Goal: Task Accomplishment & Management: Complete application form

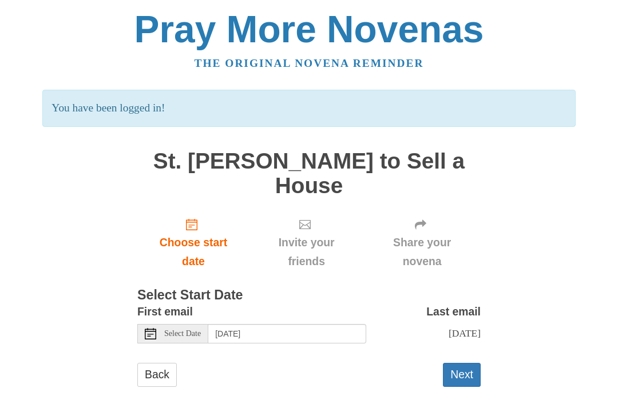
scroll to position [11, 0]
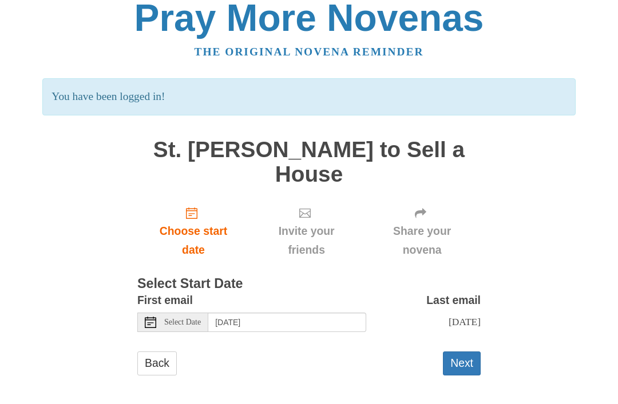
click at [459, 369] on button "Next" at bounding box center [462, 363] width 38 height 23
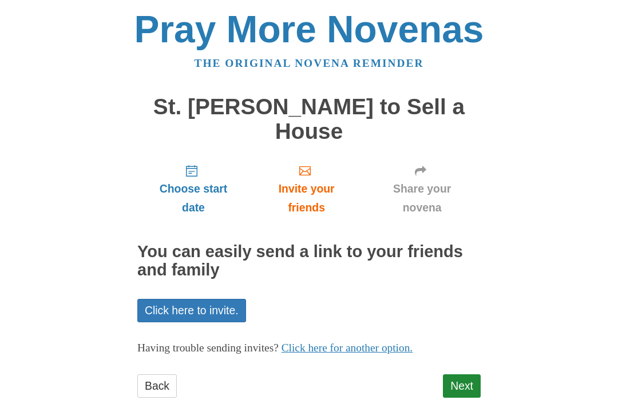
scroll to position [22, 0]
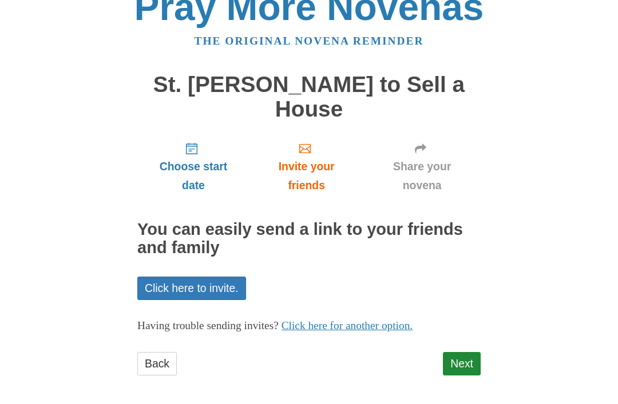
click at [448, 359] on link "Next" at bounding box center [462, 363] width 38 height 23
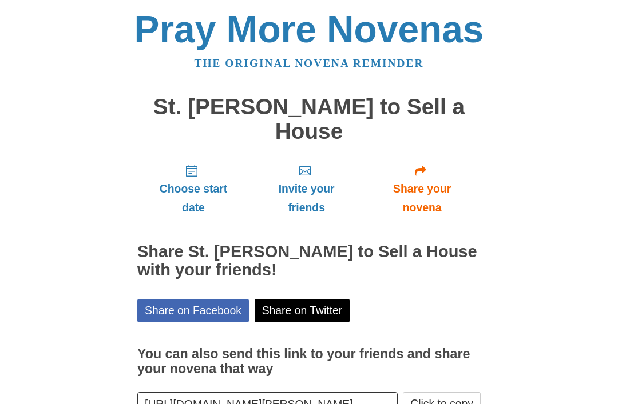
scroll to position [38, 0]
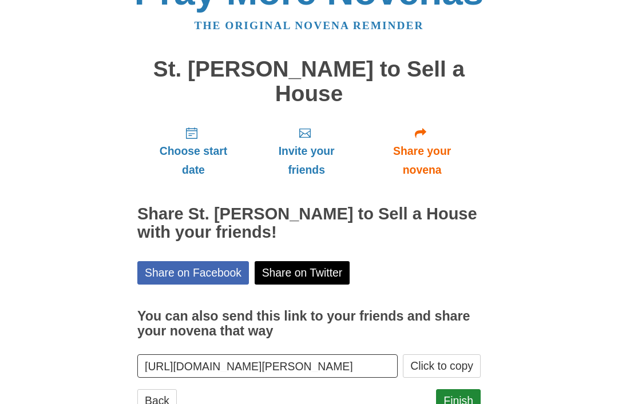
click at [454, 392] on link "Finish" at bounding box center [458, 400] width 45 height 23
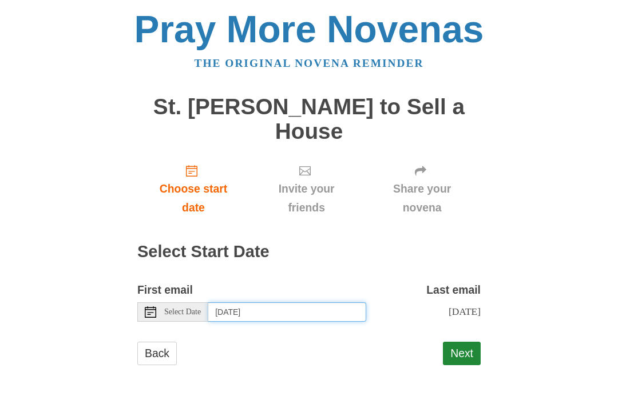
click at [319, 312] on input "[DATE]" at bounding box center [287, 312] width 158 height 19
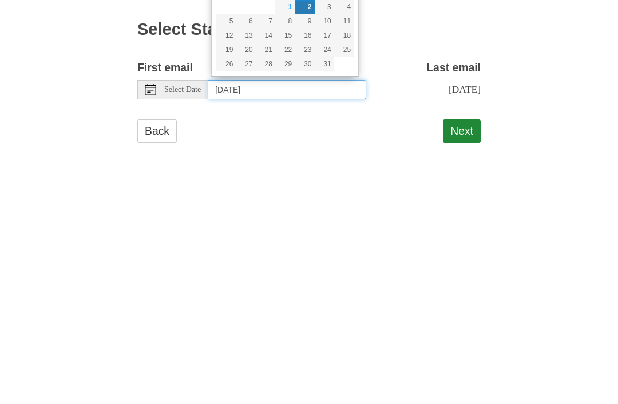
type input "Wednesday, October 1st"
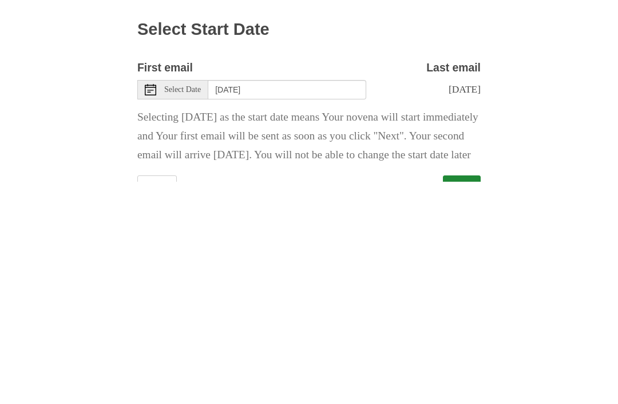
scroll to position [63, 0]
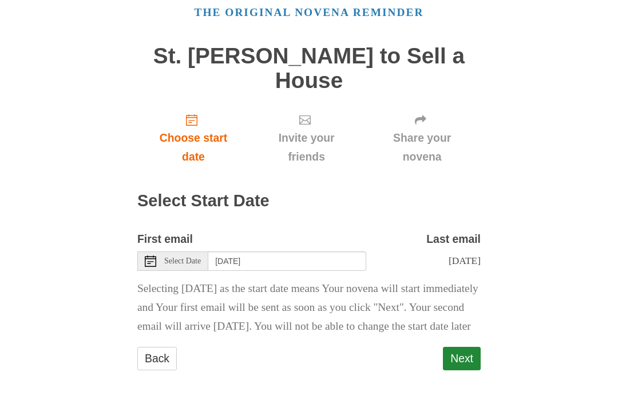
click at [464, 355] on button "Next" at bounding box center [462, 358] width 38 height 23
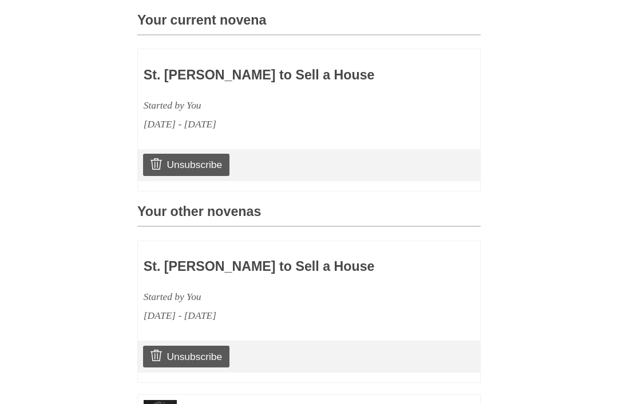
scroll to position [339, 0]
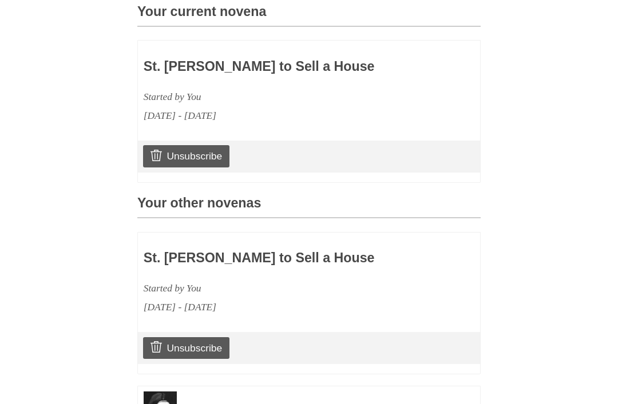
click at [463, 293] on div "St. [PERSON_NAME] to Sell a House Started by You [DATE] - [DATE]" at bounding box center [309, 278] width 342 height 90
click at [255, 252] on h3 "St. [PERSON_NAME] to Sell a House" at bounding box center [276, 258] width 264 height 15
click at [193, 251] on h3 "St. [PERSON_NAME] to Sell a House" at bounding box center [276, 258] width 264 height 15
click at [220, 251] on h3 "St. [PERSON_NAME] to Sell a House" at bounding box center [276, 258] width 264 height 15
click at [243, 201] on h3 "Your other novenas" at bounding box center [308, 207] width 343 height 22
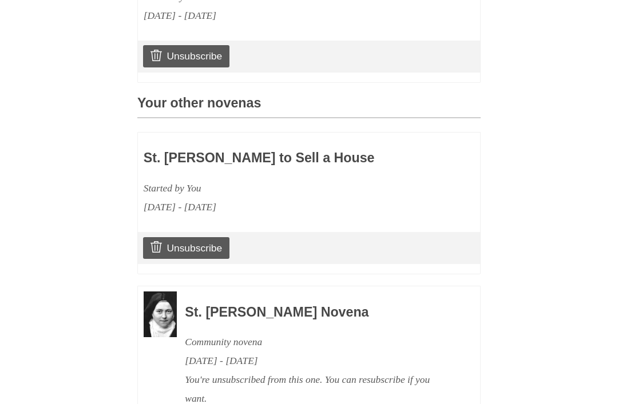
scroll to position [521, 0]
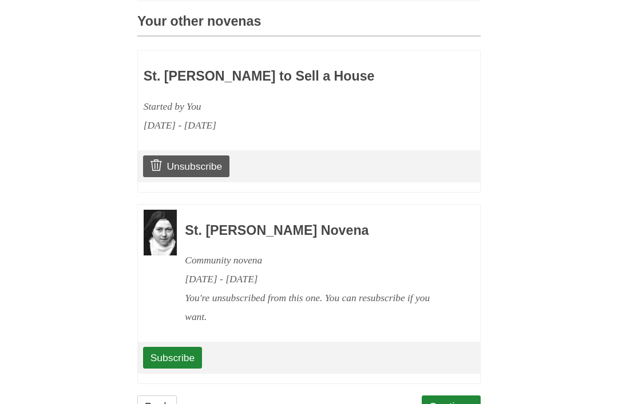
click at [448, 397] on link "Continue" at bounding box center [451, 407] width 59 height 23
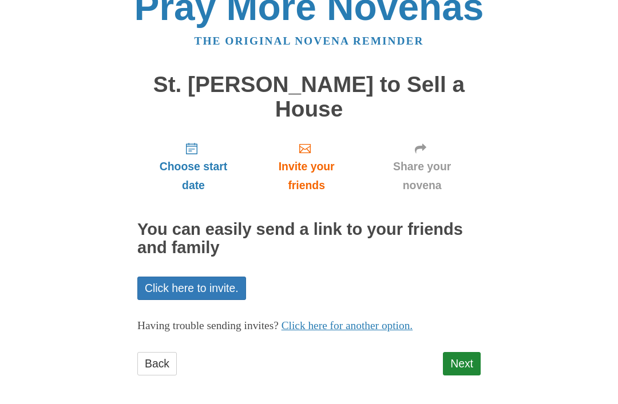
scroll to position [22, 0]
click at [466, 361] on link "Next" at bounding box center [462, 363] width 38 height 23
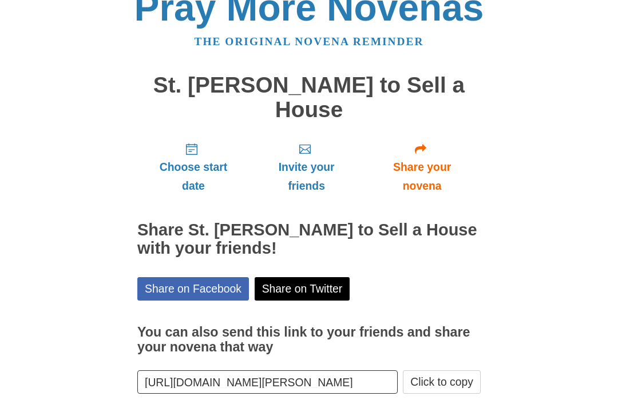
scroll to position [38, 0]
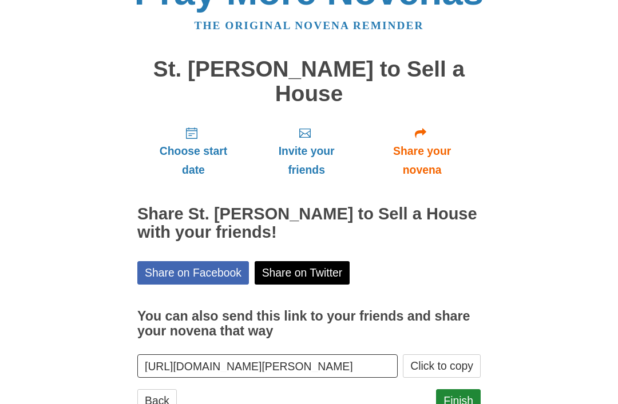
click at [454, 399] on link "Finish" at bounding box center [458, 400] width 45 height 23
